Goal: Transaction & Acquisition: Subscribe to service/newsletter

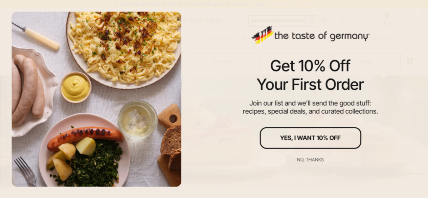
scroll to position [101, 0]
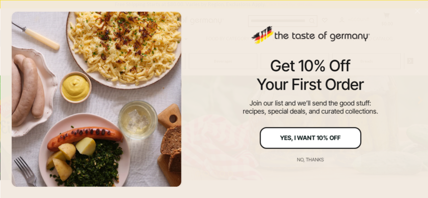
click at [313, 137] on div "Yes, I Want 10% Off" at bounding box center [310, 138] width 61 height 6
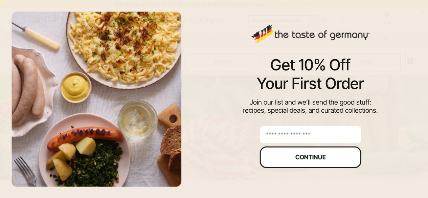
click at [291, 154] on button "Continue" at bounding box center [309, 157] width 101 height 22
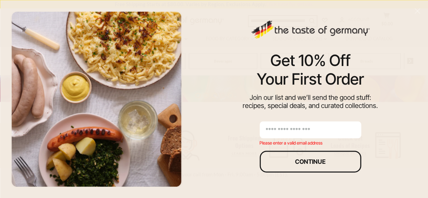
scroll to position [169, 0]
click at [275, 130] on input "email" at bounding box center [309, 129] width 101 height 17
type input "**********"
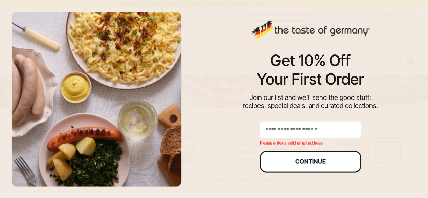
scroll to position [174, 0]
click at [305, 163] on div "Continue" at bounding box center [310, 161] width 30 height 6
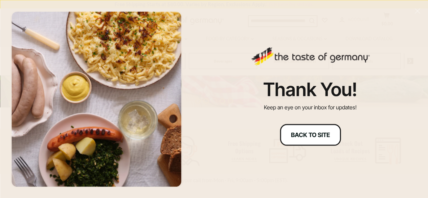
click at [313, 134] on div "Back to site" at bounding box center [310, 135] width 39 height 6
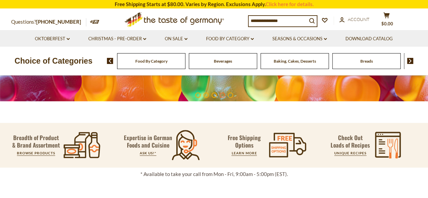
scroll to position [169, 0]
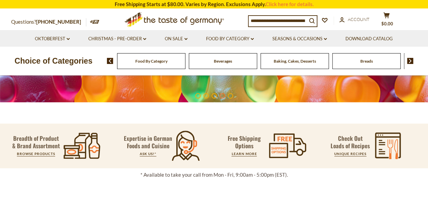
click at [141, 60] on span "Food By Category" at bounding box center [151, 61] width 32 height 5
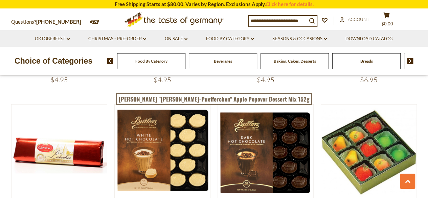
scroll to position [880, 0]
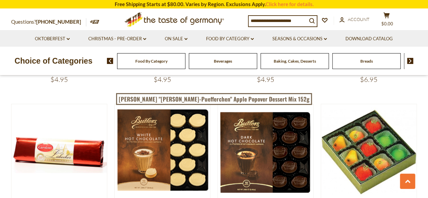
click at [409, 59] on img at bounding box center [410, 61] width 6 height 6
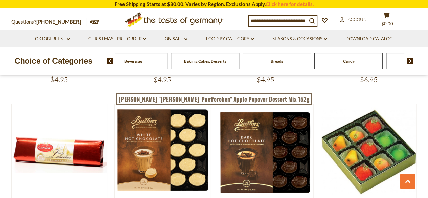
click at [409, 59] on img at bounding box center [410, 61] width 6 height 6
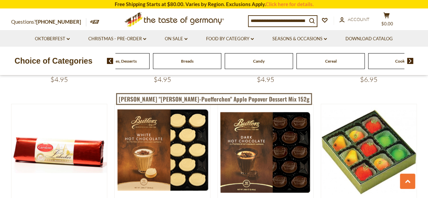
click at [409, 59] on img at bounding box center [410, 61] width 6 height 6
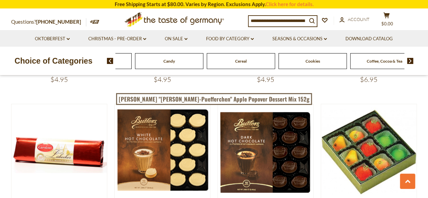
click at [409, 59] on img at bounding box center [410, 61] width 6 height 6
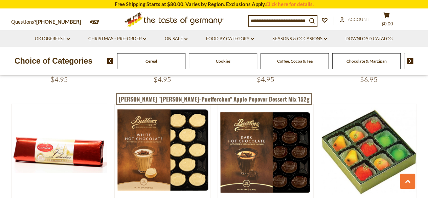
click at [409, 59] on img at bounding box center [410, 61] width 6 height 6
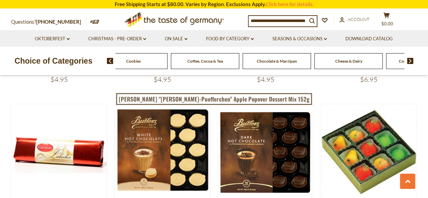
click at [409, 59] on img at bounding box center [410, 61] width 6 height 6
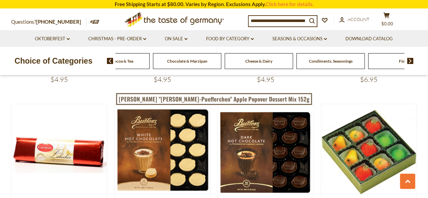
click at [342, 59] on span "Condiments, Seasonings" at bounding box center [330, 61] width 43 height 5
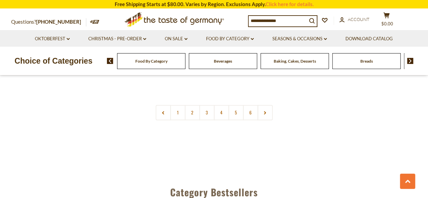
scroll to position [1656, 0]
click at [177, 105] on link "1" at bounding box center [177, 112] width 15 height 15
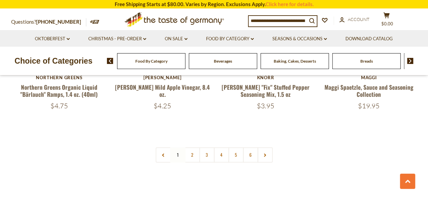
scroll to position [1651, 0]
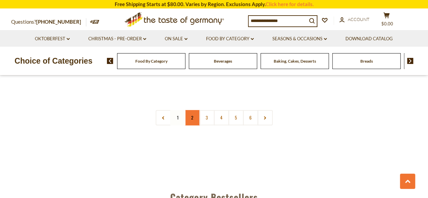
click at [192, 110] on link "2" at bounding box center [192, 117] width 15 height 15
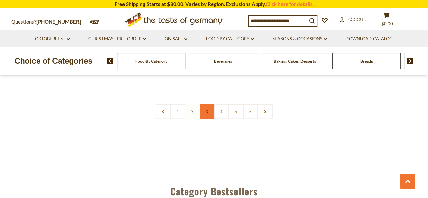
click at [205, 104] on link "3" at bounding box center [206, 111] width 15 height 15
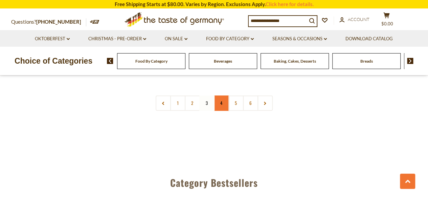
click at [216, 95] on link "4" at bounding box center [221, 102] width 15 height 15
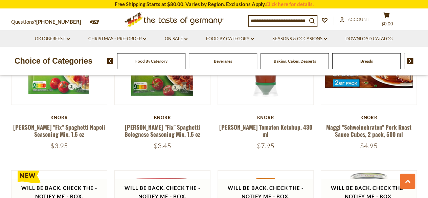
scroll to position [1076, 0]
